Goal: Check status: Check status

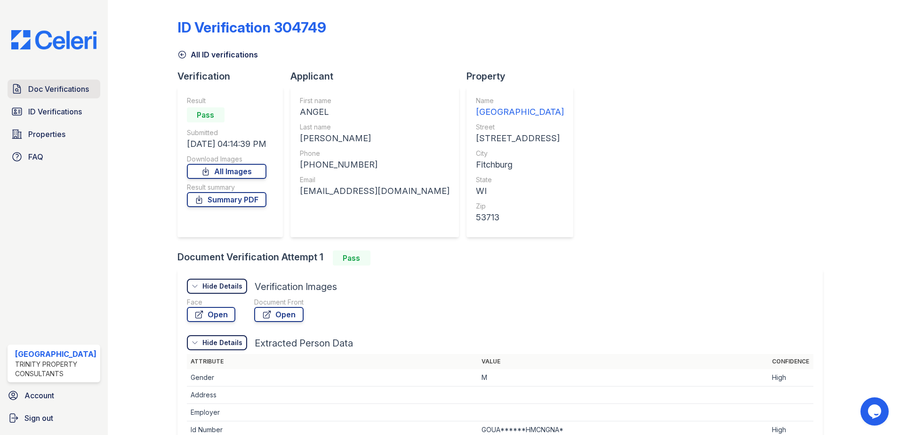
click at [72, 92] on span "Doc Verifications" at bounding box center [58, 88] width 61 height 11
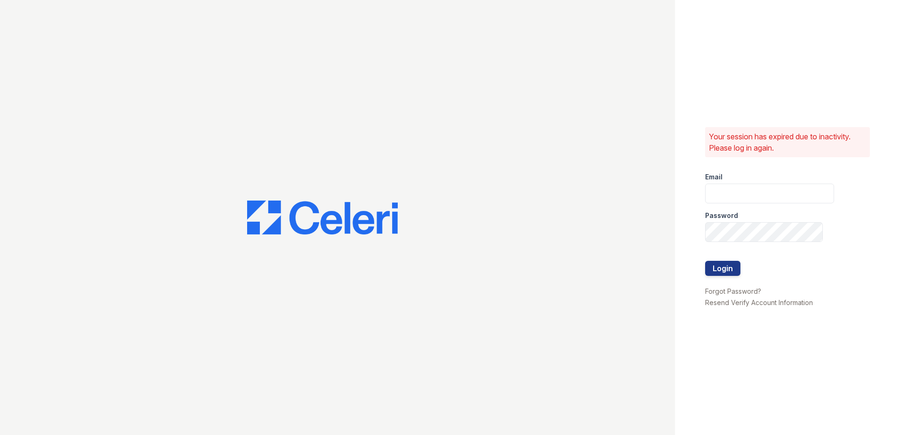
type input "renewhighridge@trinity-pm.com"
click at [719, 274] on button "Login" at bounding box center [722, 268] width 35 height 15
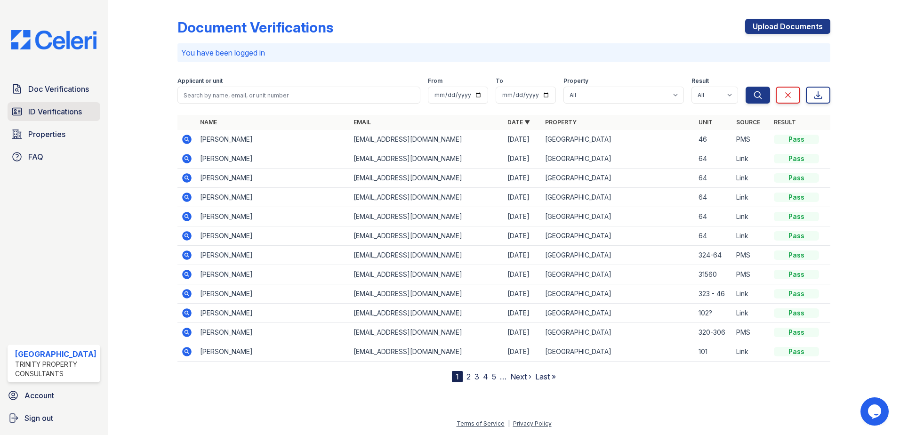
click at [32, 114] on span "ID Verifications" at bounding box center [55, 111] width 54 height 11
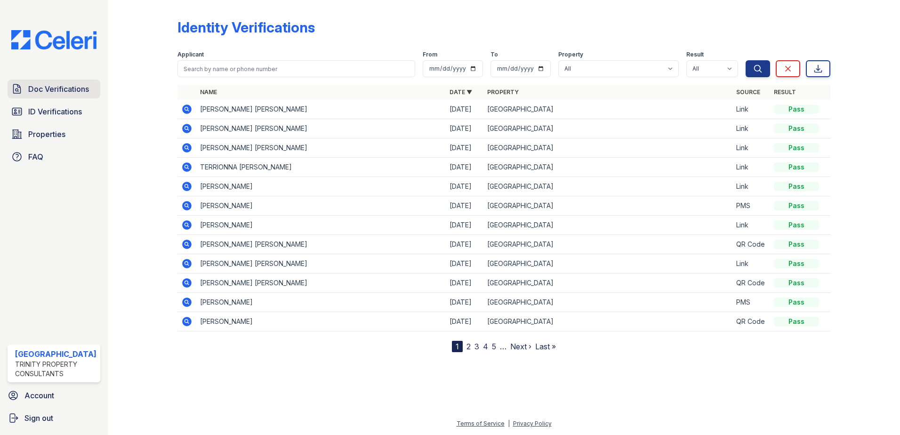
click at [63, 81] on link "Doc Verifications" at bounding box center [54, 89] width 93 height 19
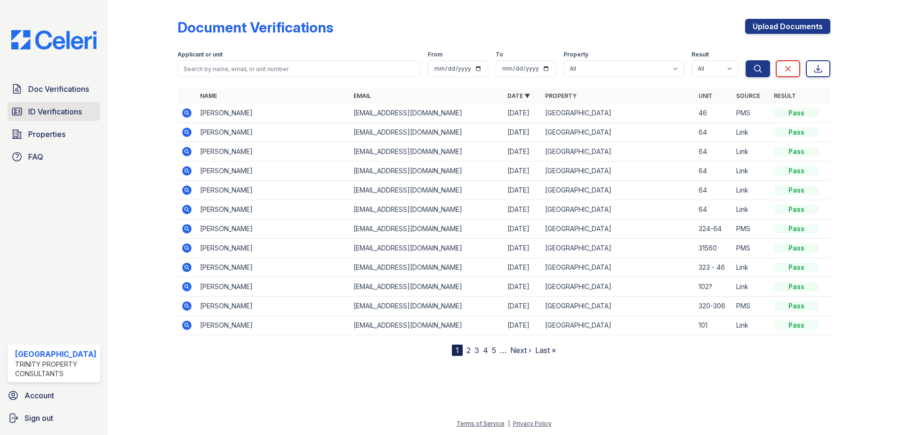
click at [44, 107] on span "ID Verifications" at bounding box center [55, 111] width 54 height 11
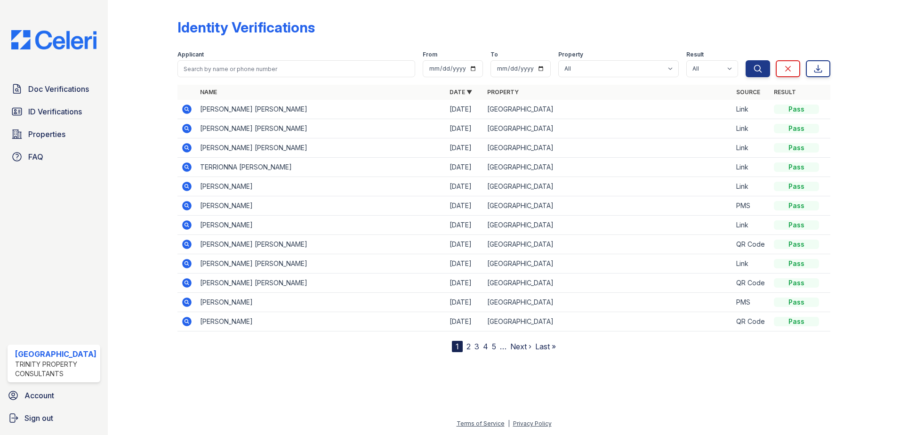
click at [191, 110] on icon at bounding box center [186, 109] width 11 height 11
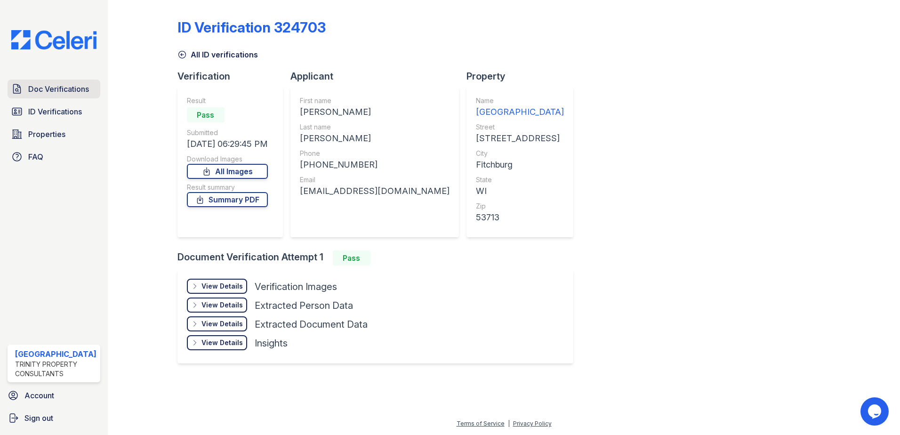
click at [60, 89] on span "Doc Verifications" at bounding box center [58, 88] width 61 height 11
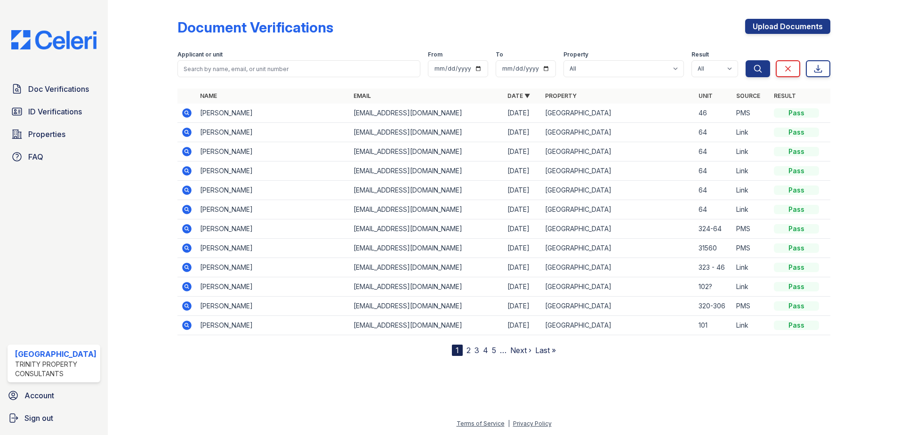
click at [184, 112] on icon at bounding box center [186, 112] width 11 height 11
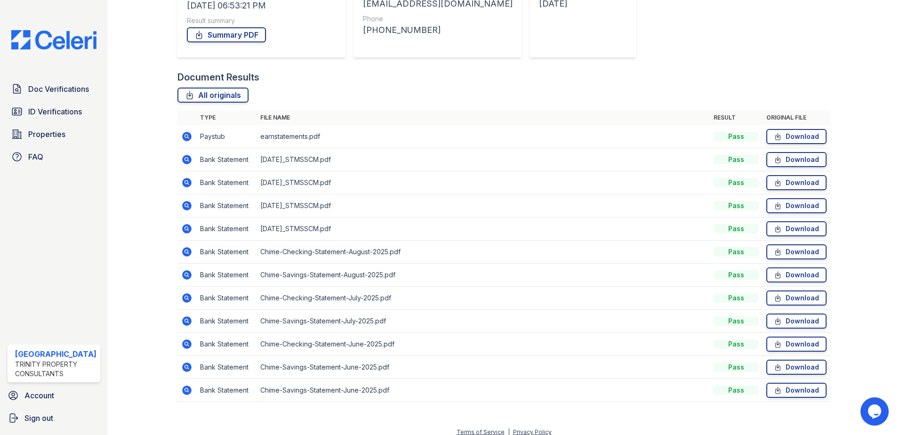
scroll to position [169, 0]
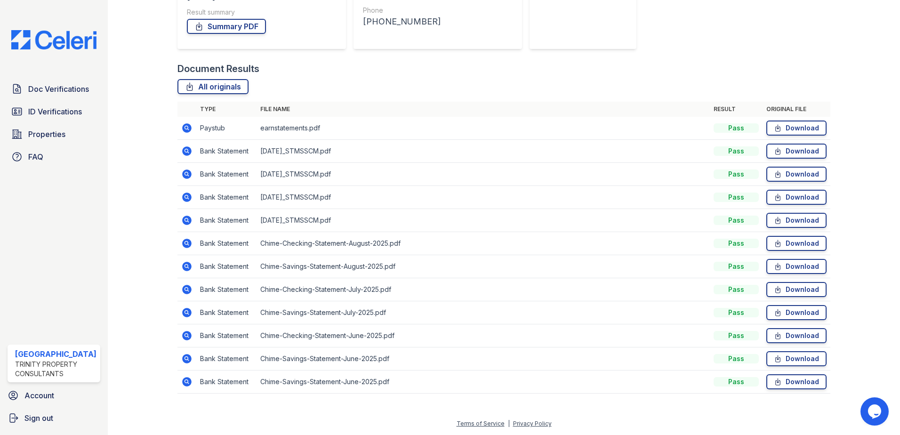
click at [189, 133] on icon at bounding box center [186, 127] width 11 height 11
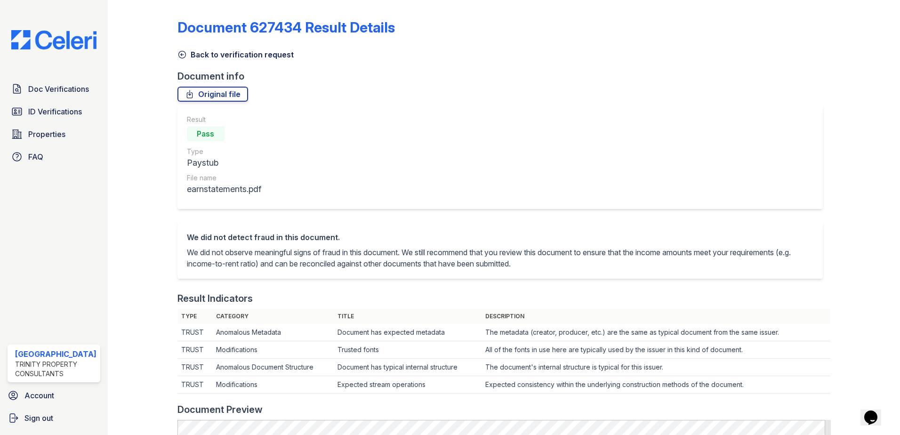
click at [185, 54] on icon at bounding box center [181, 54] width 7 height 7
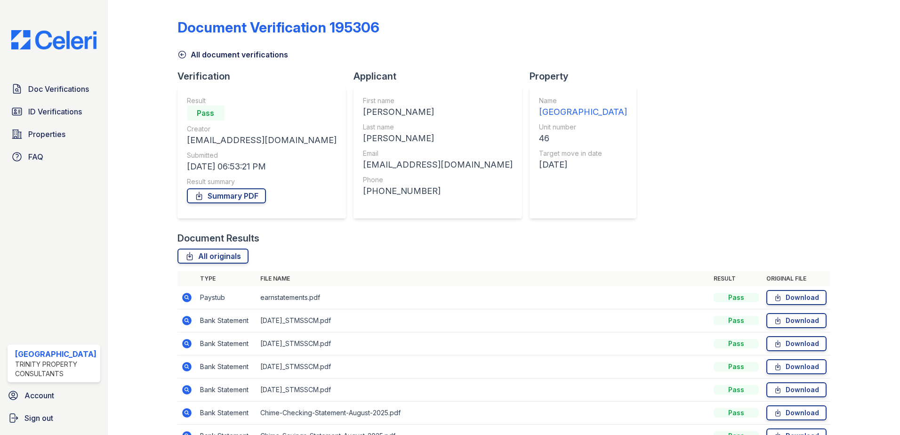
click at [190, 320] on icon at bounding box center [186, 320] width 11 height 11
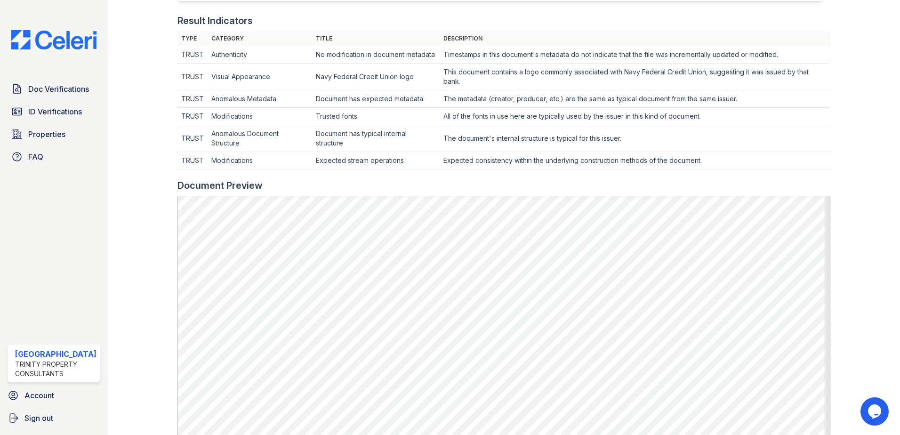
scroll to position [471, 0]
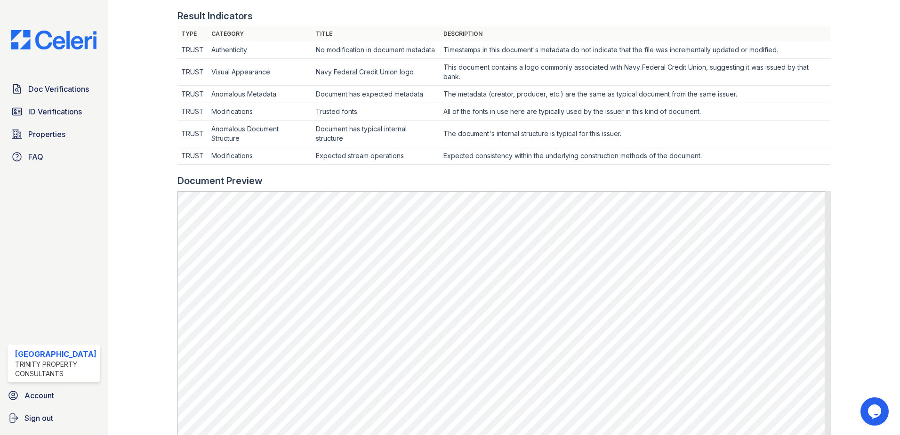
click at [234, 165] on td "Modifications" at bounding box center [260, 155] width 105 height 17
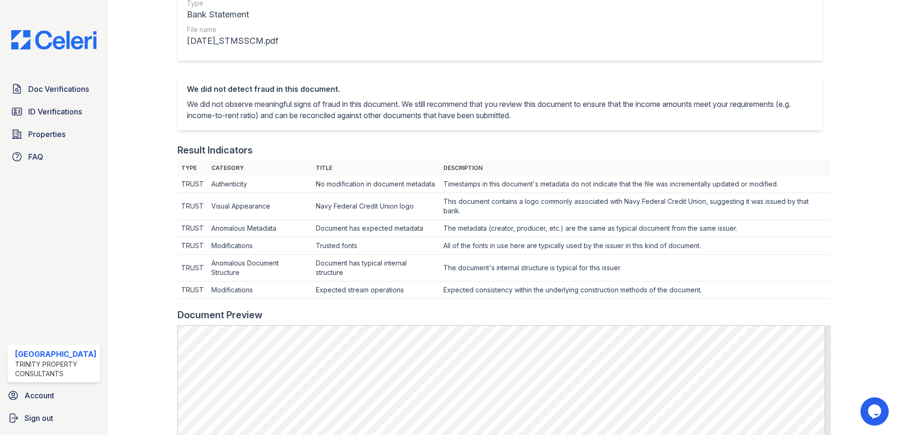
scroll to position [0, 0]
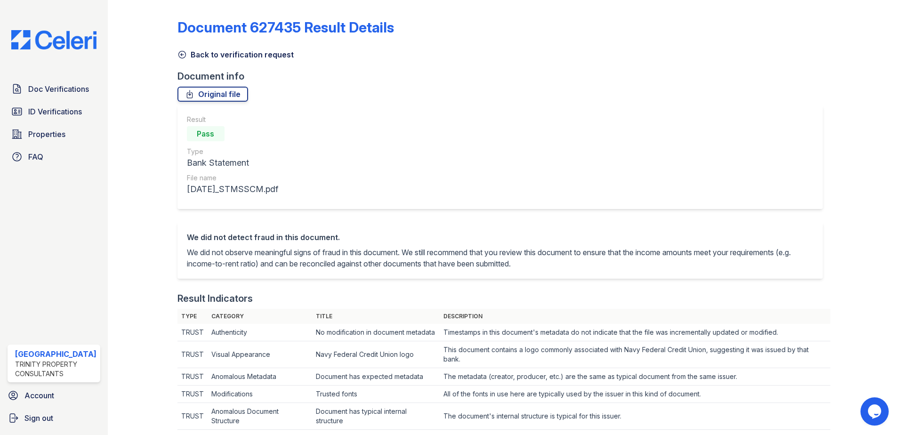
click at [186, 52] on link "Back to verification request" at bounding box center [235, 54] width 116 height 11
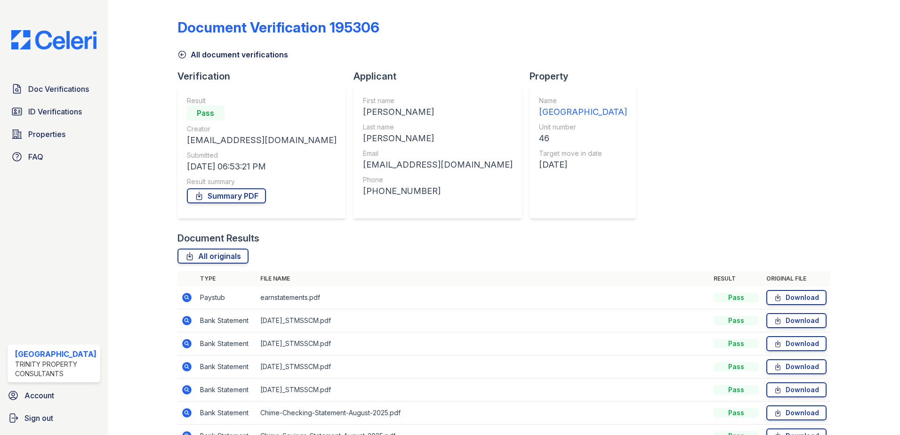
click at [182, 52] on icon at bounding box center [181, 54] width 9 height 9
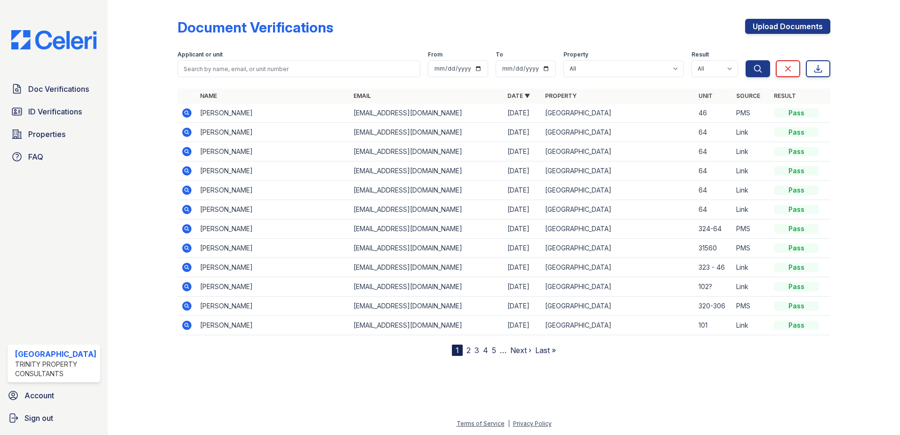
click at [188, 114] on icon at bounding box center [186, 112] width 11 height 11
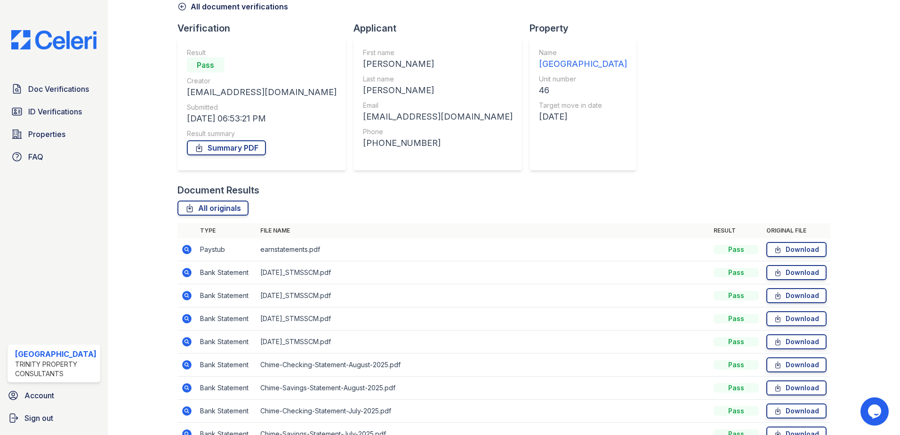
scroll to position [94, 0]
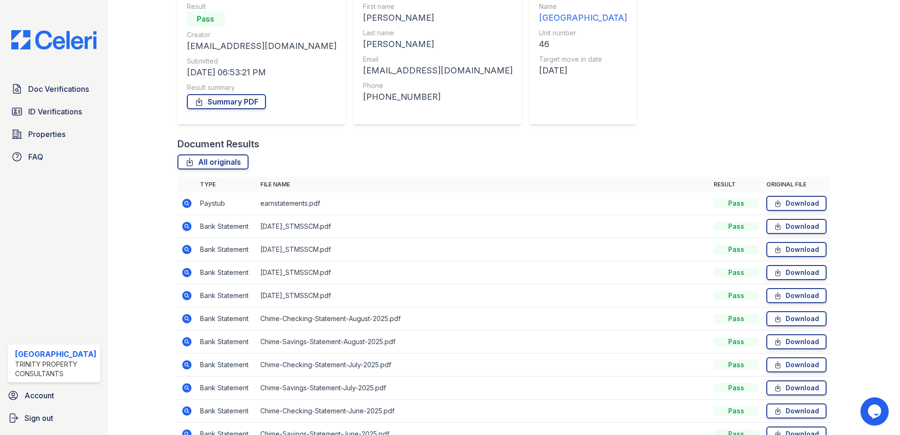
click at [186, 227] on icon at bounding box center [186, 226] width 11 height 11
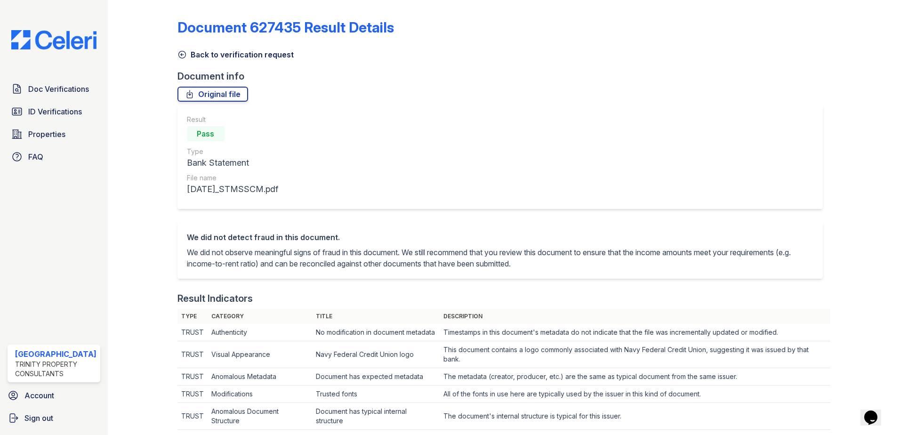
click at [190, 54] on link "Back to verification request" at bounding box center [235, 54] width 116 height 11
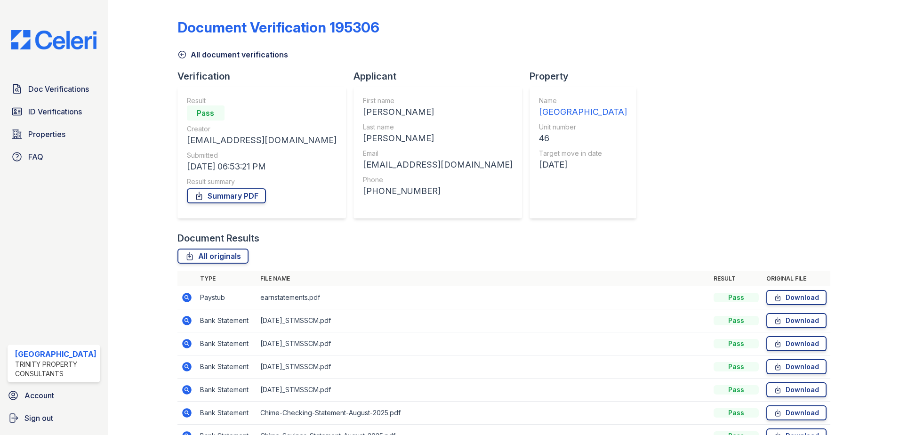
click at [188, 348] on icon at bounding box center [186, 343] width 11 height 11
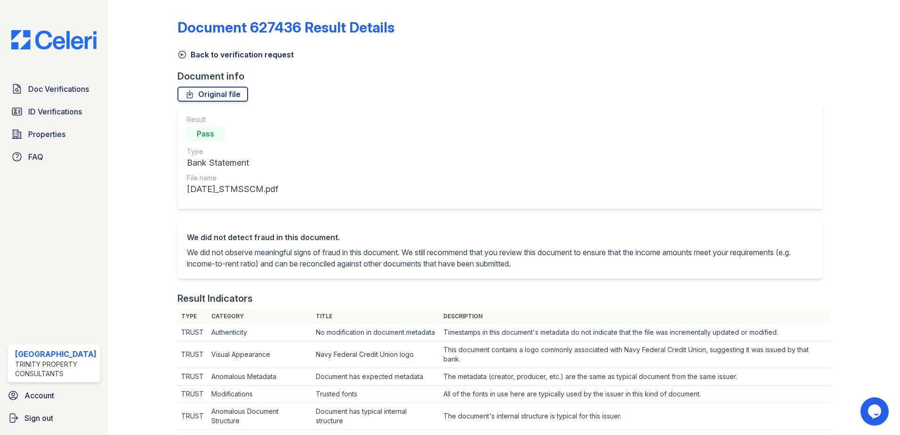
click at [177, 54] on icon at bounding box center [181, 54] width 9 height 9
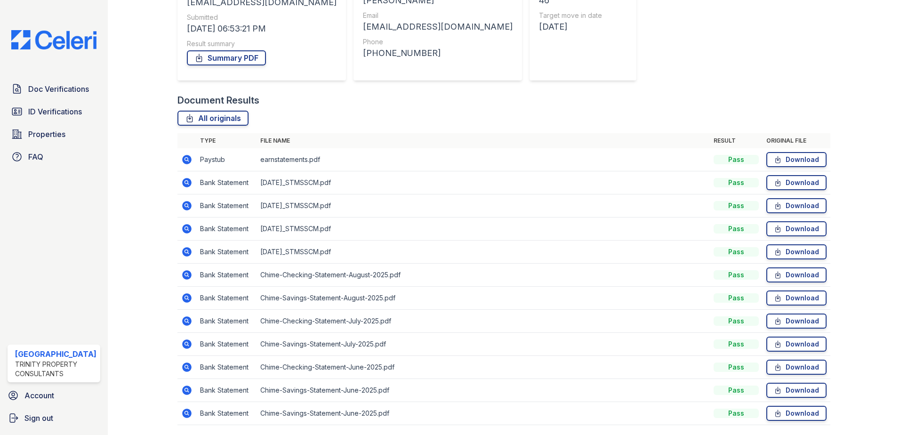
scroll to position [169, 0]
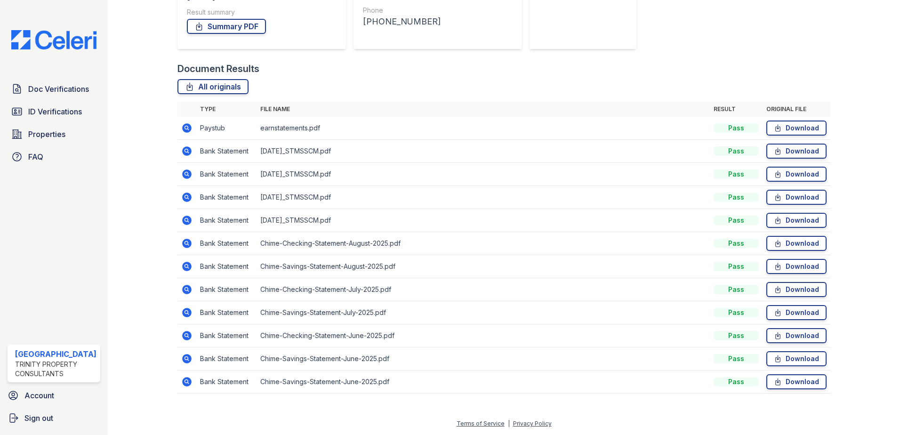
click at [181, 245] on icon at bounding box center [186, 243] width 11 height 11
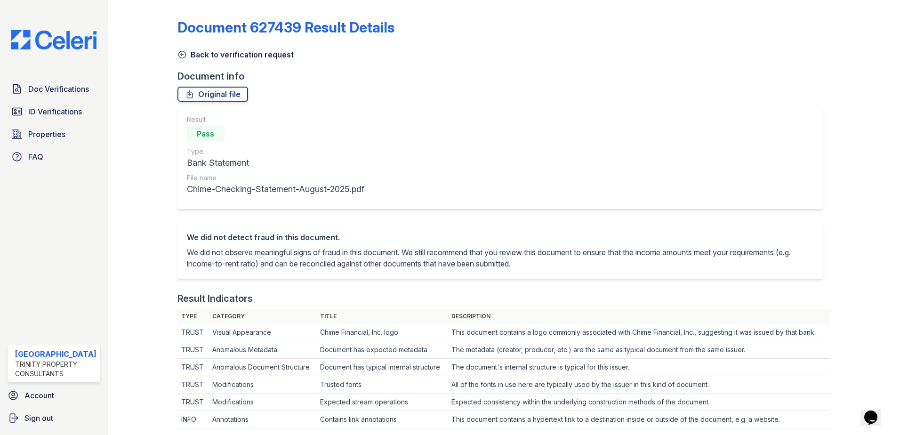
click at [178, 56] on icon at bounding box center [181, 54] width 9 height 9
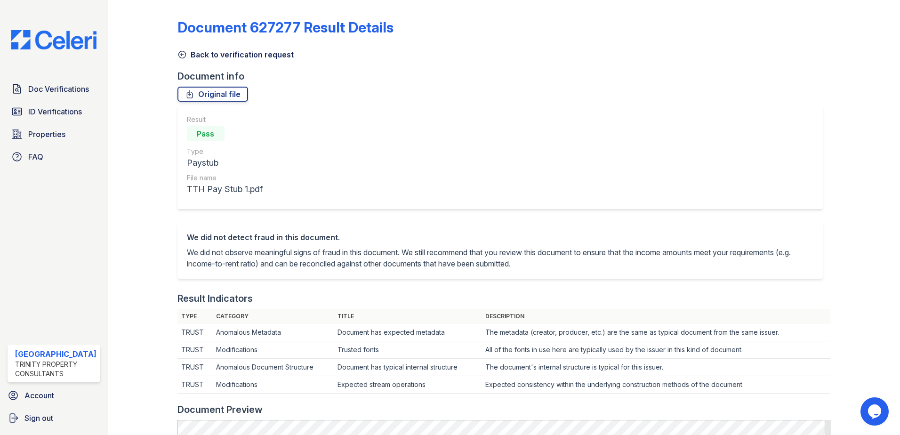
click at [179, 53] on icon at bounding box center [181, 54] width 9 height 9
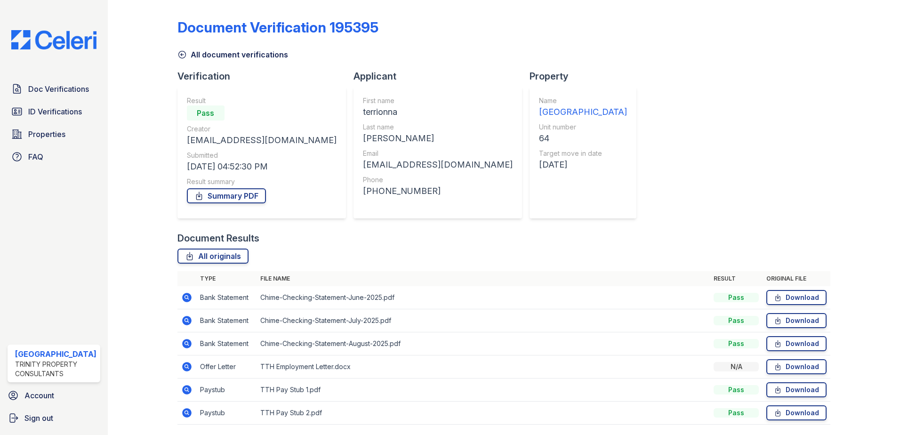
click at [189, 55] on link "All document verifications" at bounding box center [232, 54] width 111 height 11
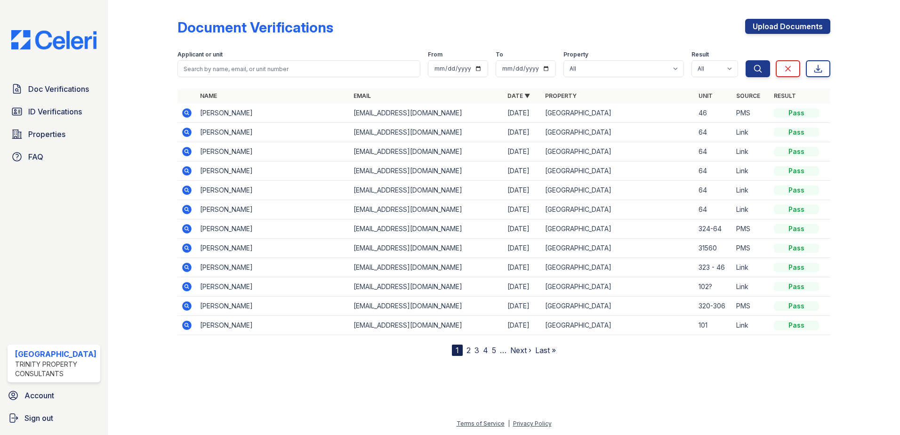
click at [184, 152] on icon at bounding box center [186, 151] width 11 height 11
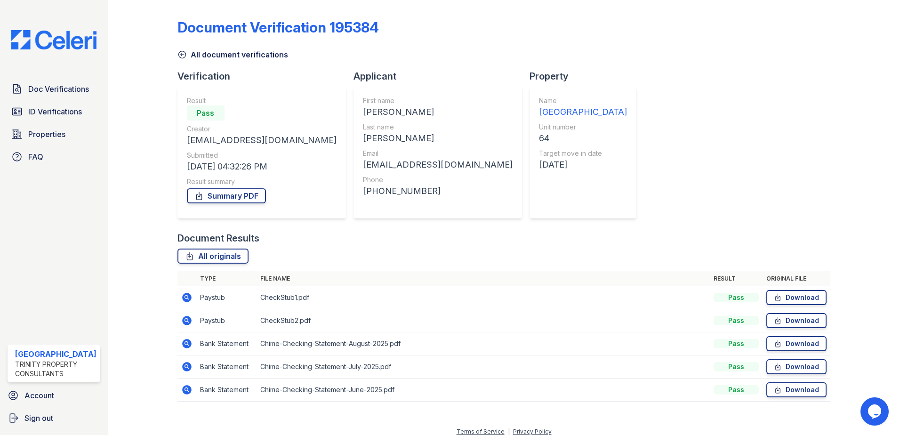
scroll to position [8, 0]
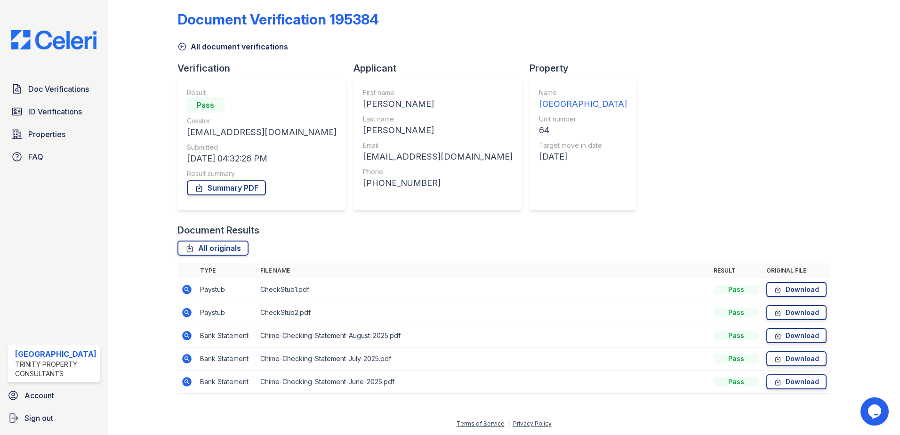
click at [182, 293] on icon at bounding box center [186, 289] width 11 height 11
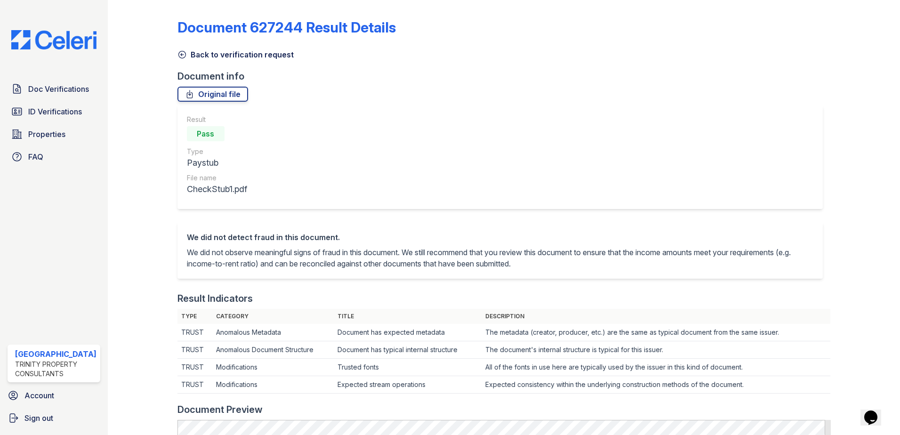
drag, startPoint x: 183, startPoint y: 48, endPoint x: 179, endPoint y: 54, distance: 7.0
click at [183, 48] on div "Back to verification request" at bounding box center [503, 51] width 653 height 17
click at [179, 54] on icon at bounding box center [181, 54] width 9 height 9
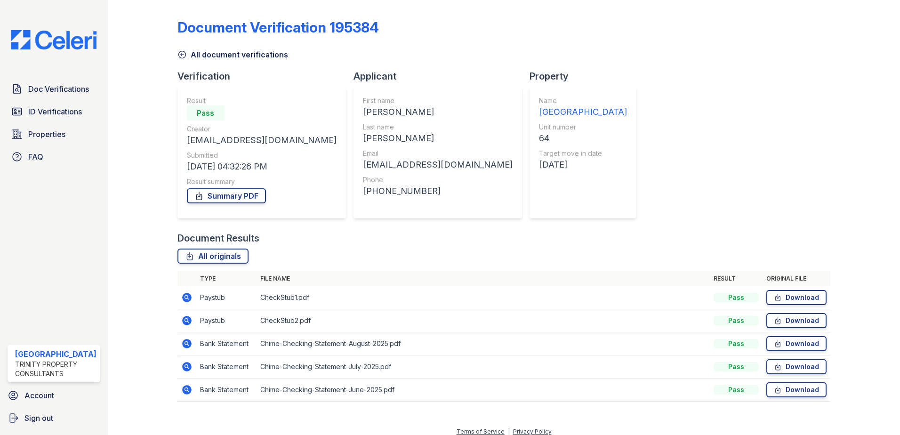
click at [179, 58] on icon at bounding box center [181, 54] width 9 height 9
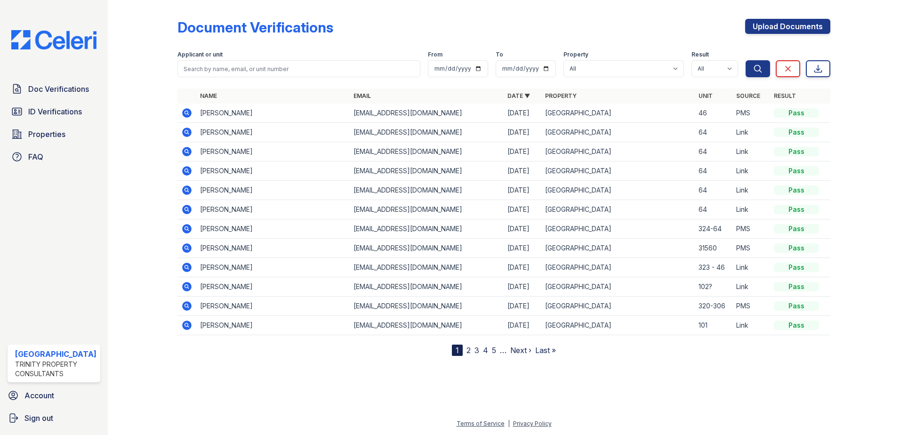
click at [185, 131] on icon at bounding box center [186, 131] width 2 height 2
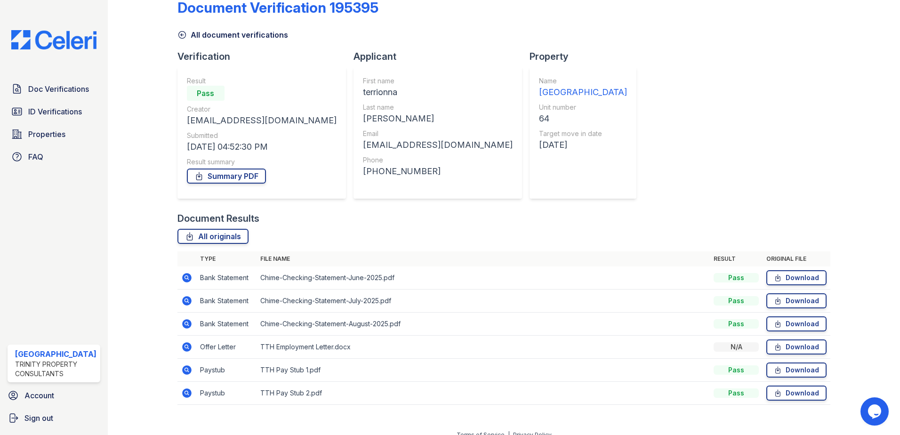
scroll to position [31, 0]
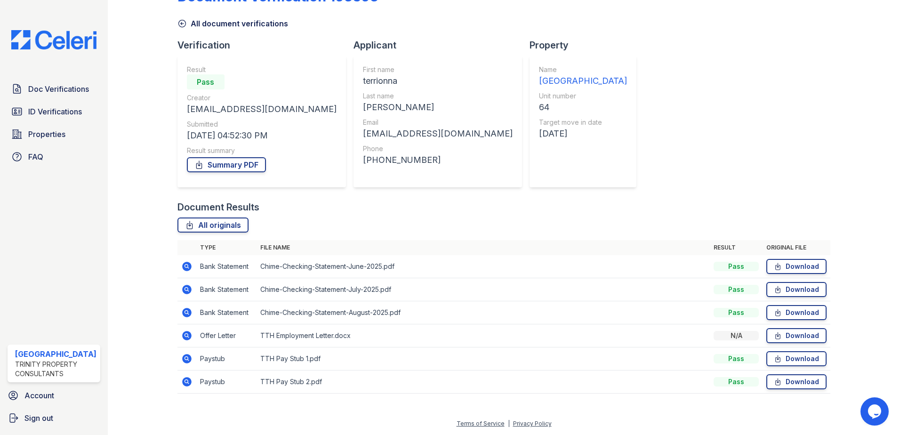
click at [185, 357] on icon at bounding box center [186, 358] width 2 height 2
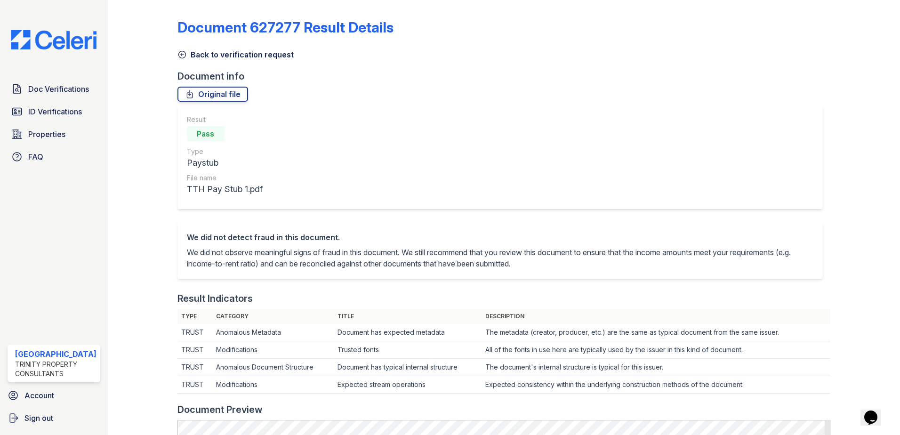
click at [186, 56] on link "Back to verification request" at bounding box center [235, 54] width 116 height 11
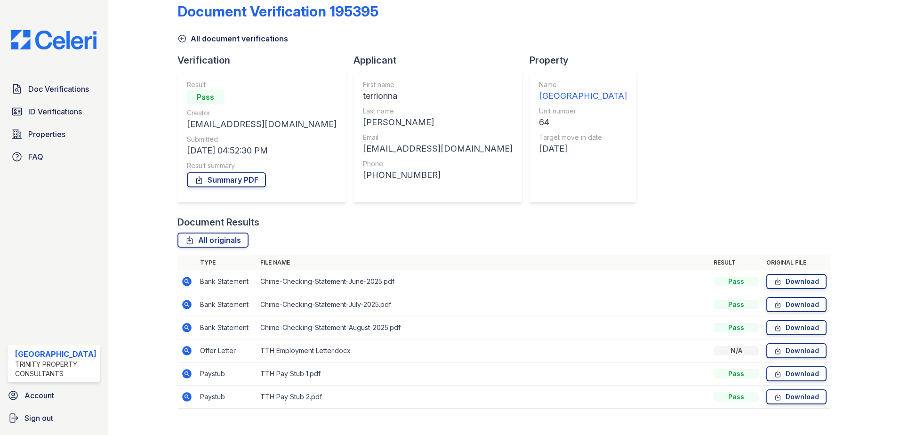
scroll to position [31, 0]
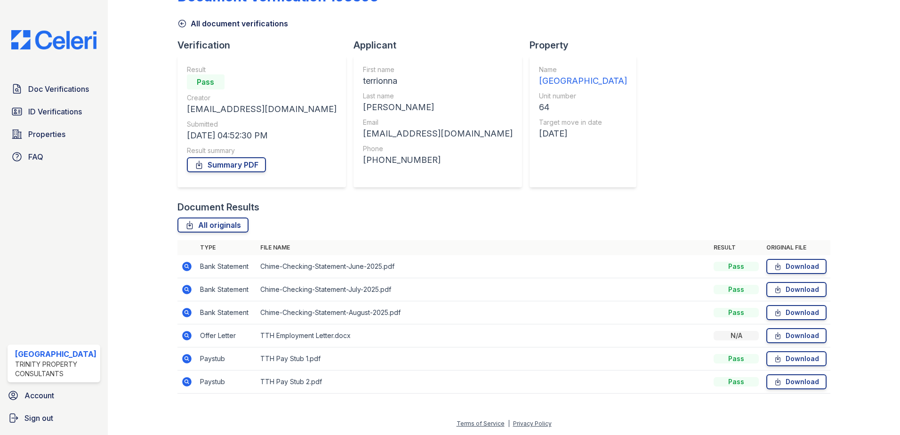
click at [188, 384] on icon at bounding box center [186, 381] width 9 height 9
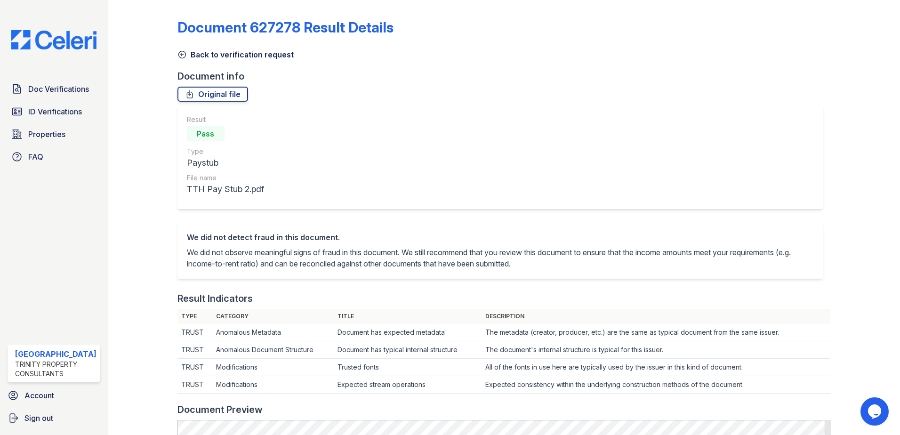
click at [183, 54] on icon at bounding box center [181, 54] width 9 height 9
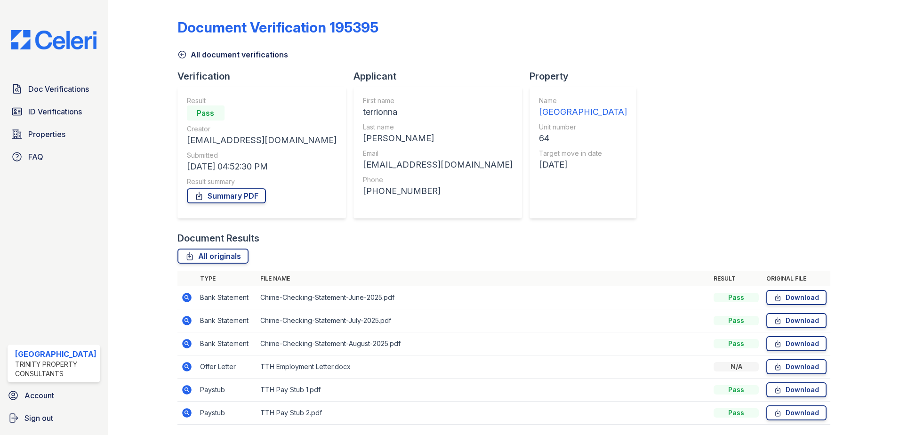
click at [181, 52] on icon at bounding box center [181, 54] width 9 height 9
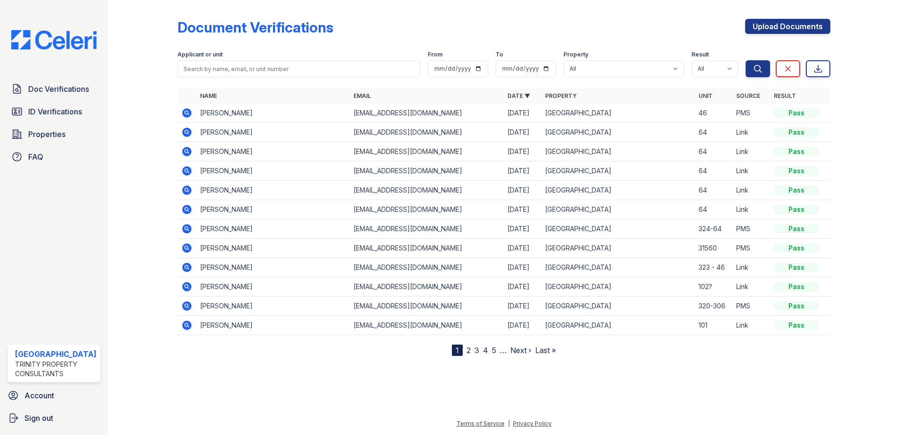
click at [188, 149] on icon at bounding box center [186, 151] width 9 height 9
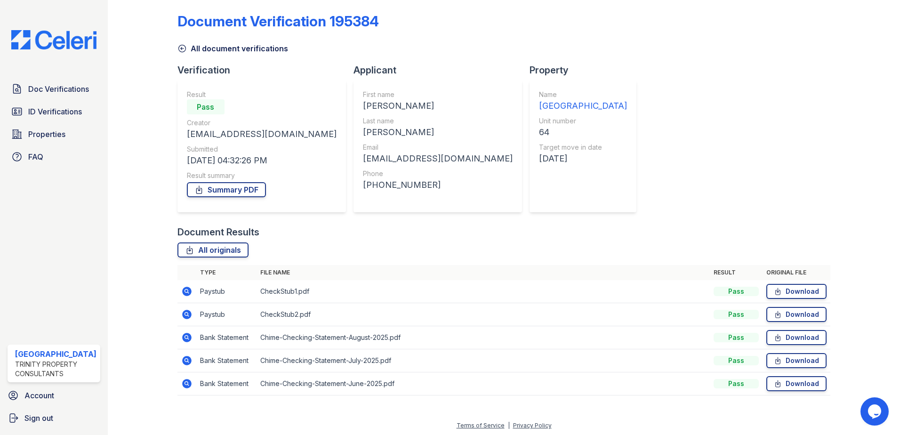
scroll to position [8, 0]
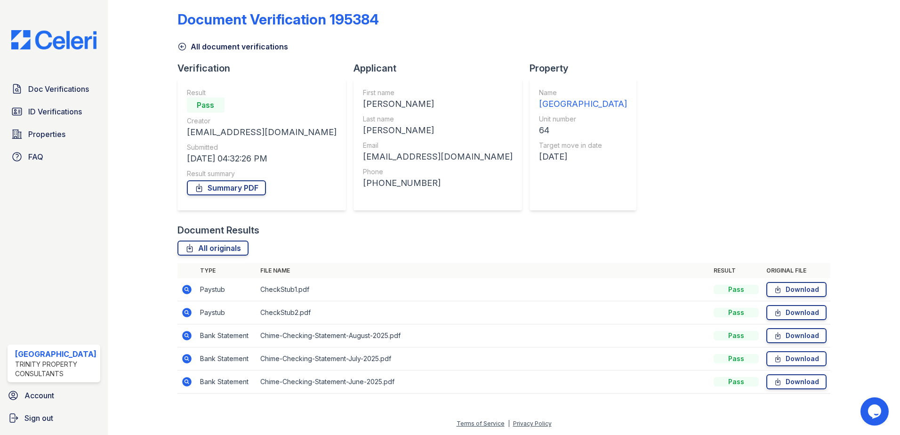
click at [183, 292] on icon at bounding box center [186, 289] width 9 height 9
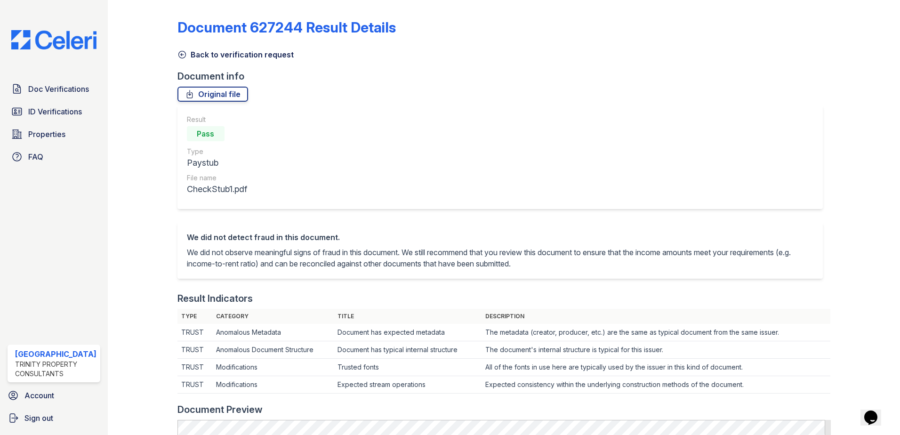
click at [178, 56] on icon at bounding box center [181, 54] width 9 height 9
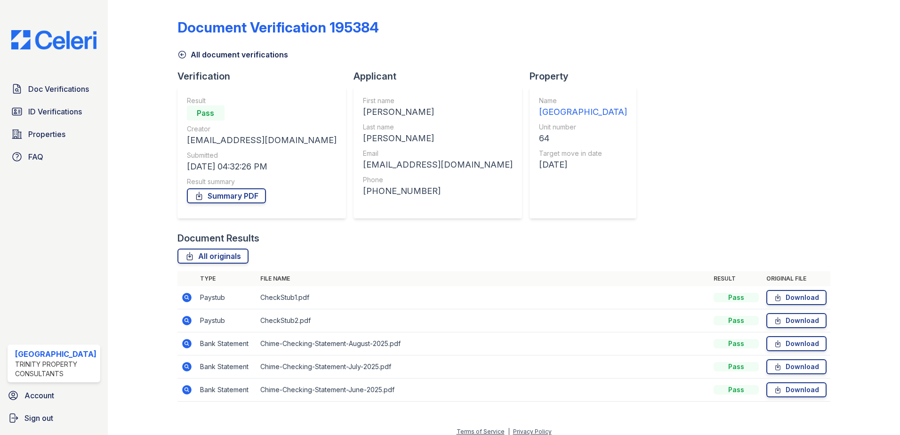
click at [186, 320] on icon at bounding box center [186, 320] width 2 height 2
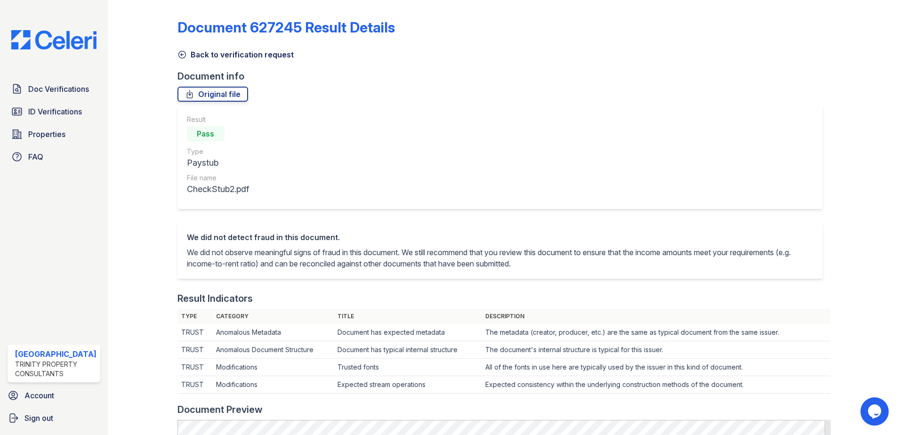
drag, startPoint x: 178, startPoint y: 50, endPoint x: 186, endPoint y: 58, distance: 11.0
click at [178, 50] on icon at bounding box center [181, 54] width 9 height 9
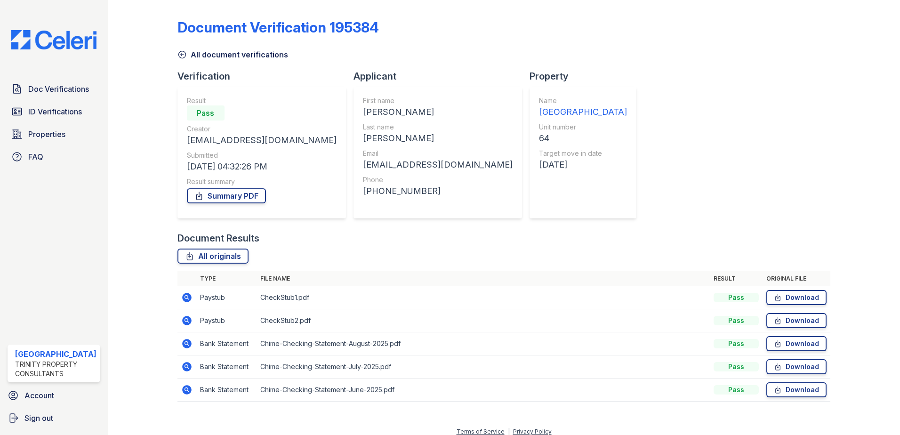
click at [191, 52] on link "All document verifications" at bounding box center [232, 54] width 111 height 11
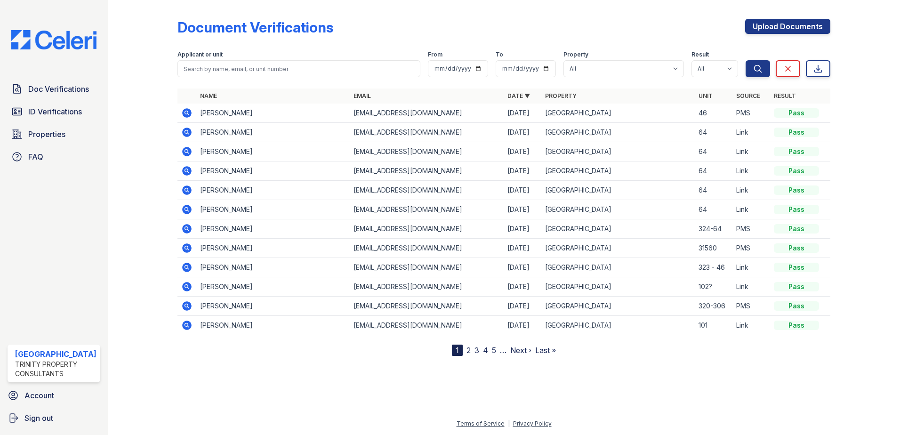
click at [186, 154] on icon at bounding box center [186, 151] width 9 height 9
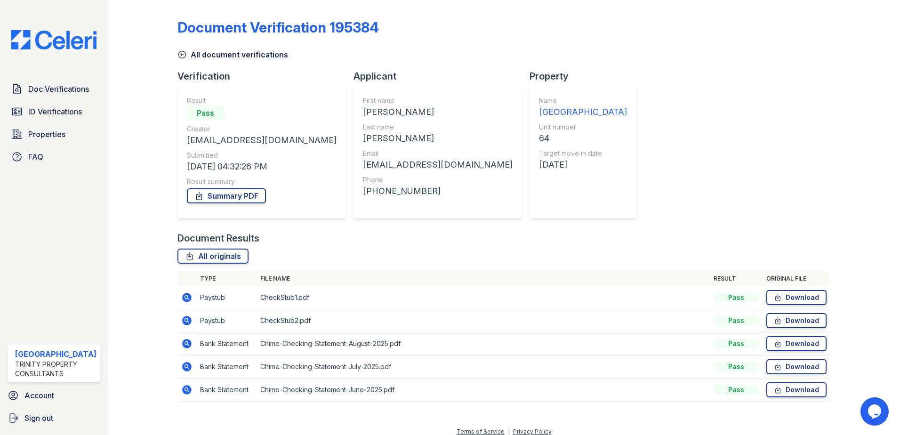
click at [182, 343] on icon at bounding box center [186, 343] width 9 height 9
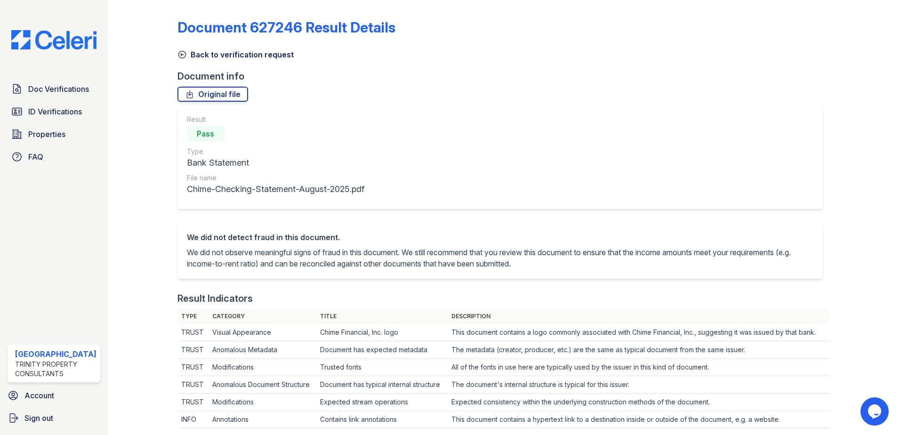
click at [183, 55] on icon at bounding box center [181, 54] width 9 height 9
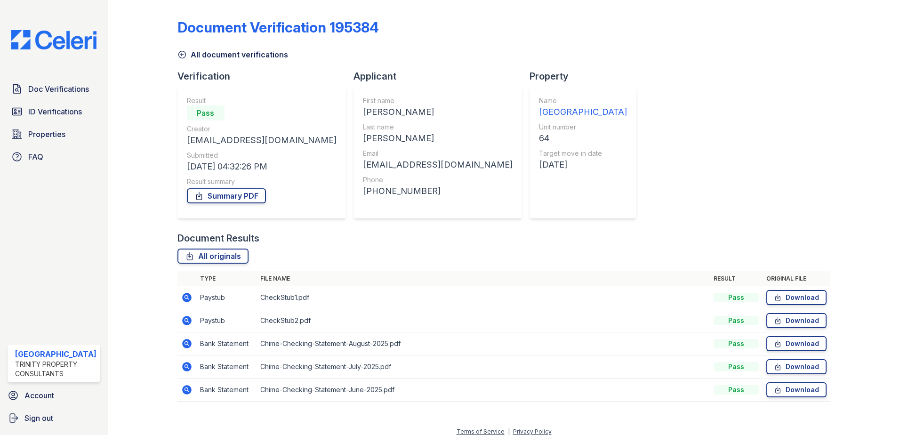
click at [183, 56] on icon at bounding box center [181, 54] width 9 height 9
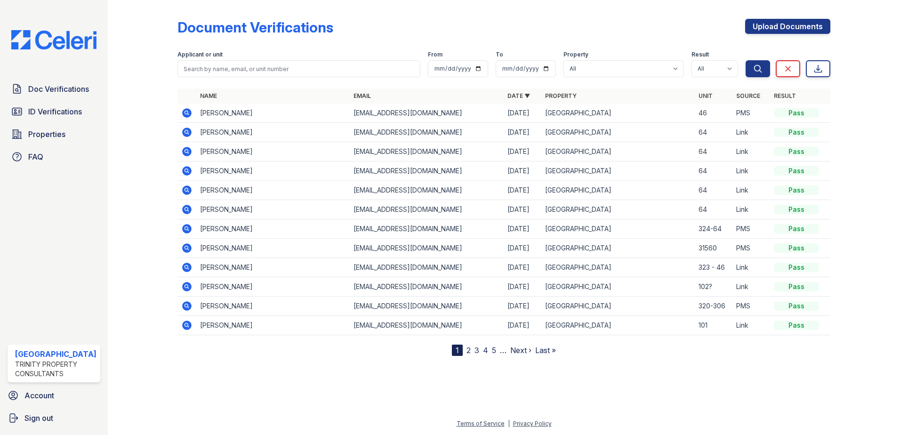
click at [190, 229] on icon at bounding box center [186, 228] width 9 height 9
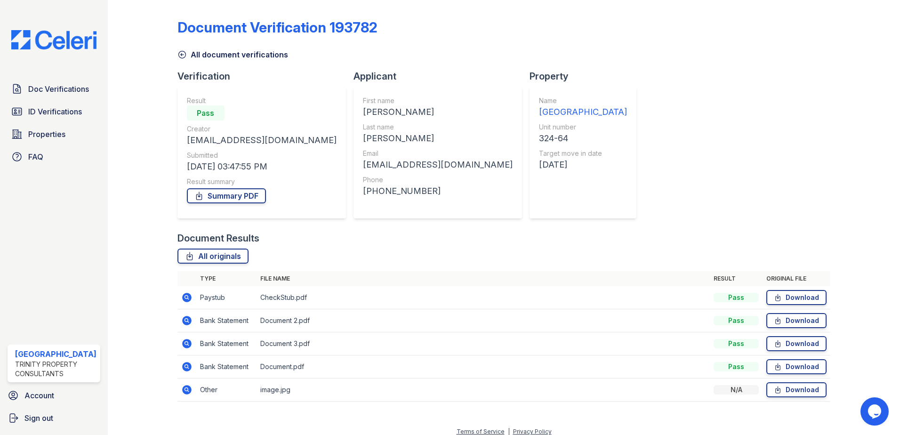
scroll to position [8, 0]
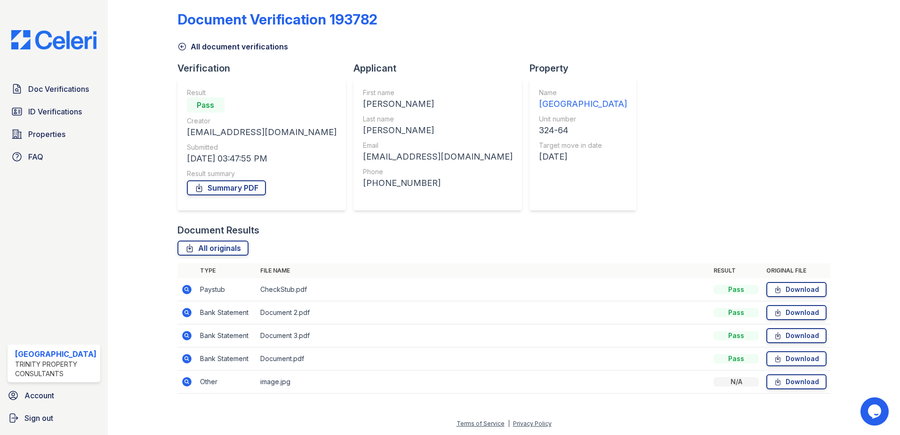
click at [186, 315] on icon at bounding box center [186, 312] width 9 height 9
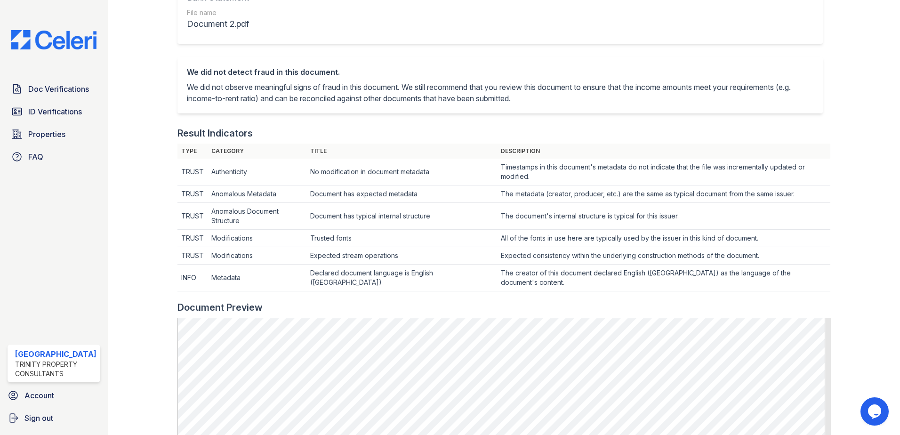
scroll to position [330, 0]
